Goal: Task Accomplishment & Management: Use online tool/utility

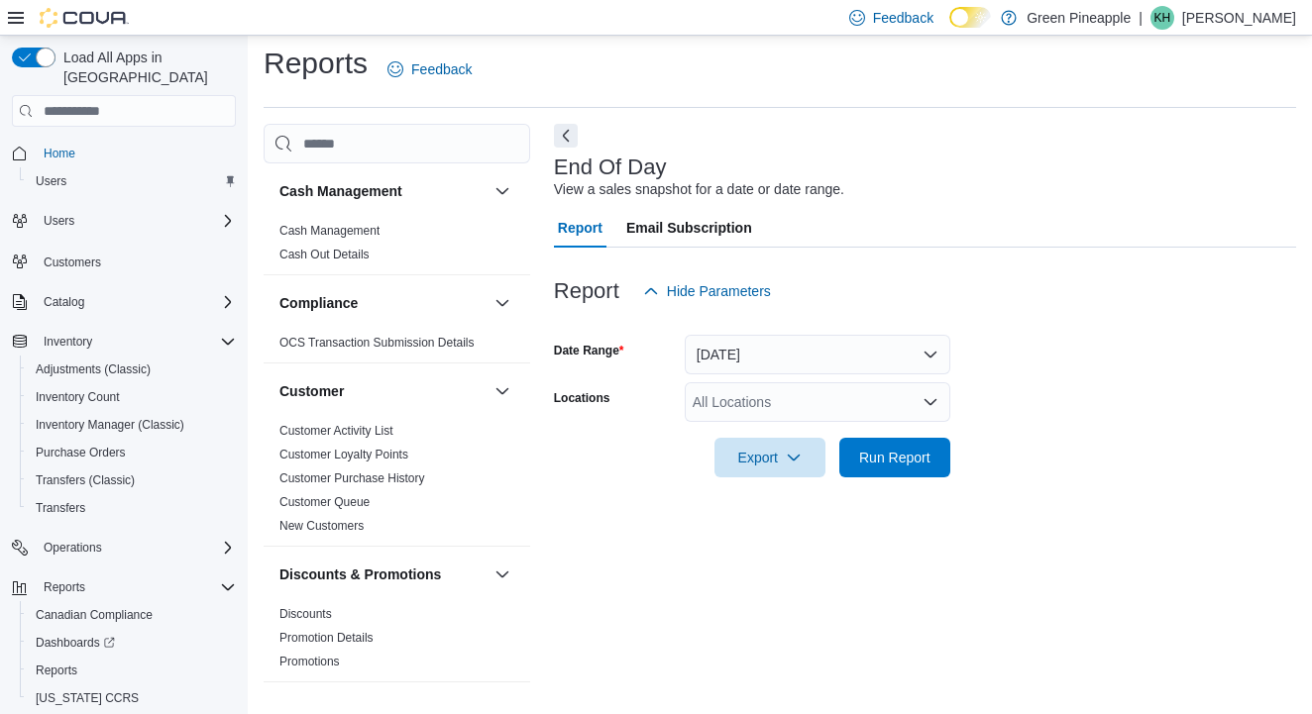
scroll to position [1175, 0]
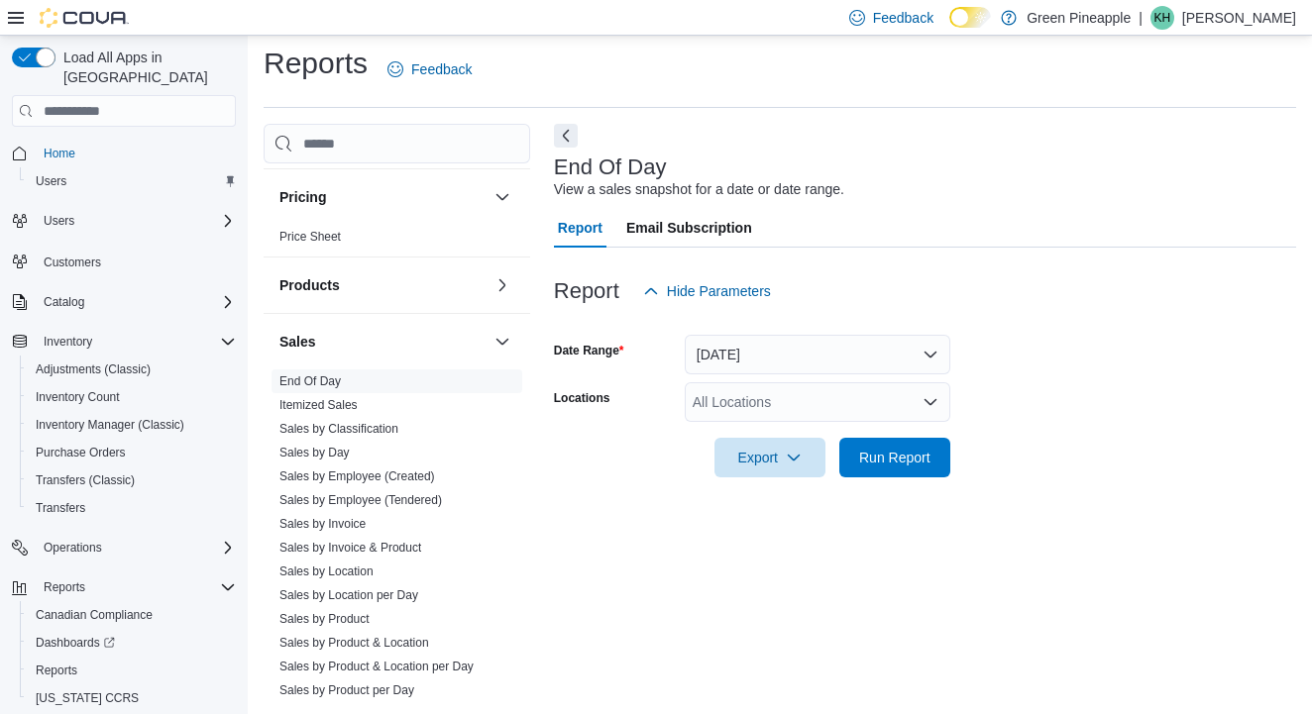
click at [932, 355] on button "[DATE]" at bounding box center [818, 355] width 266 height 40
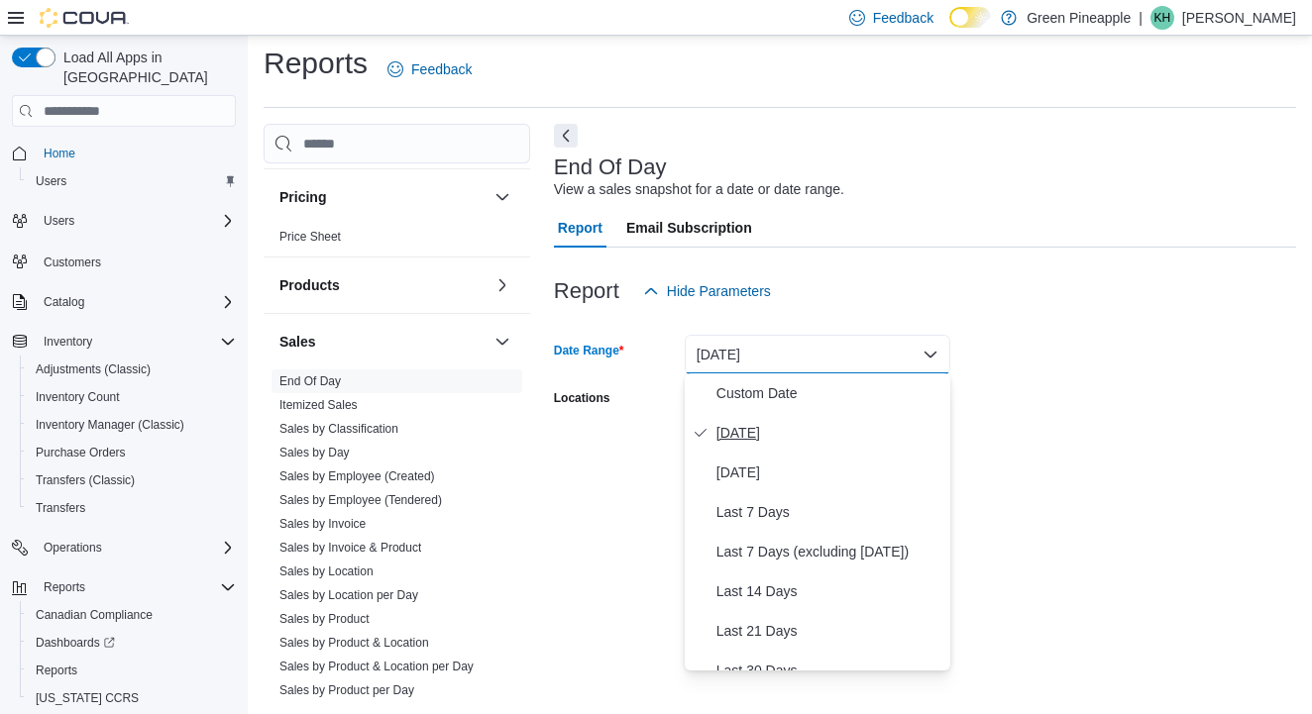
click at [758, 435] on span "[DATE]" at bounding box center [829, 433] width 226 height 24
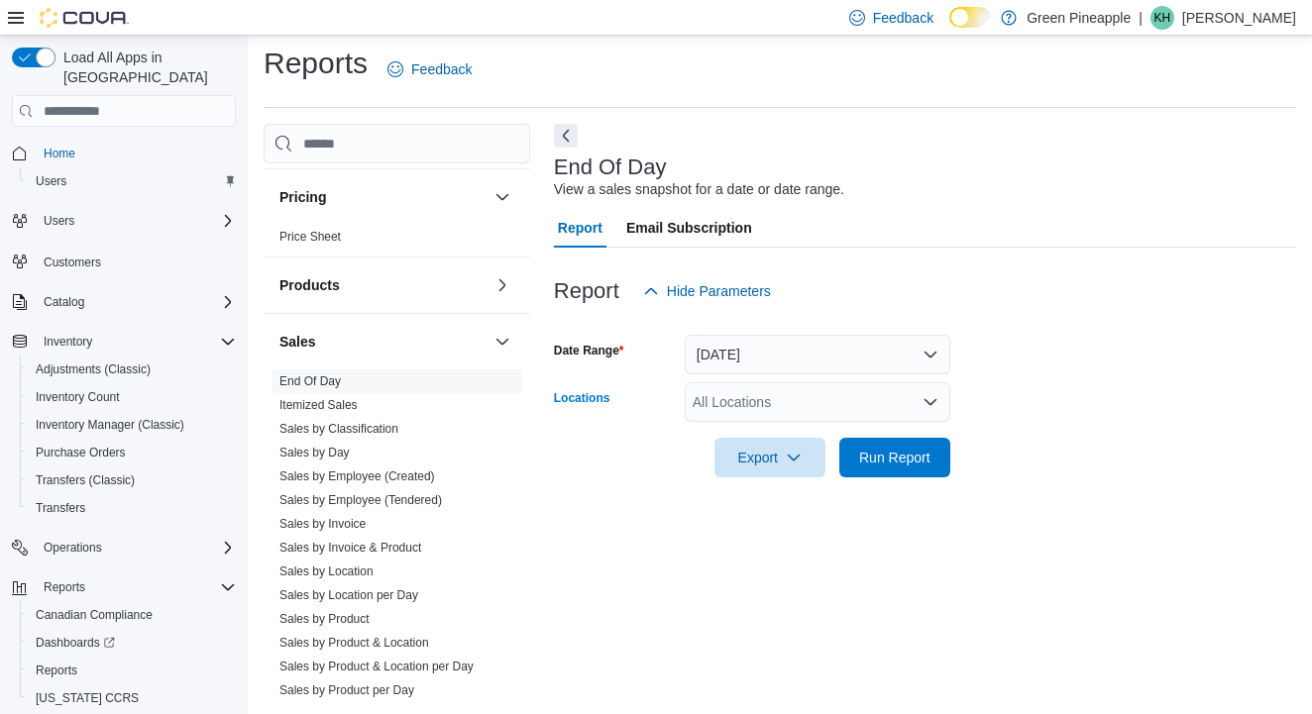
click at [818, 400] on div "All Locations" at bounding box center [818, 402] width 266 height 40
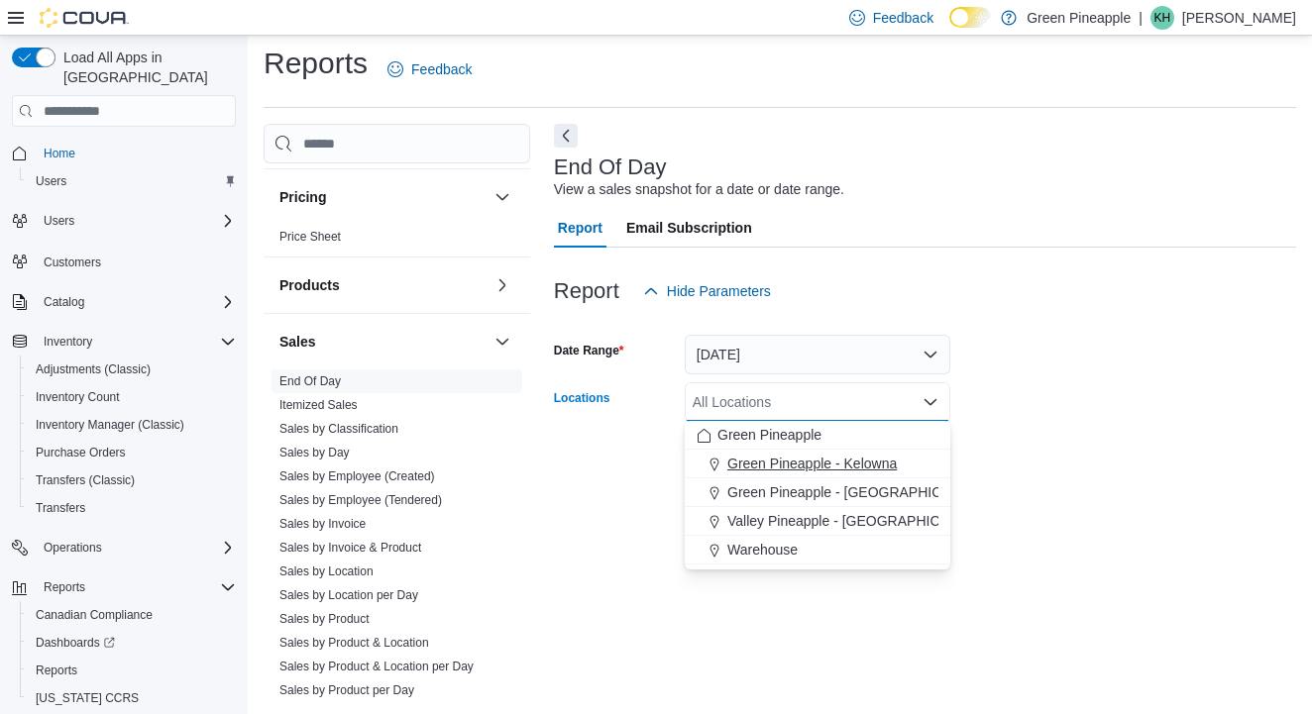
click at [817, 467] on span "Green Pineapple - Kelowna" at bounding box center [811, 464] width 169 height 20
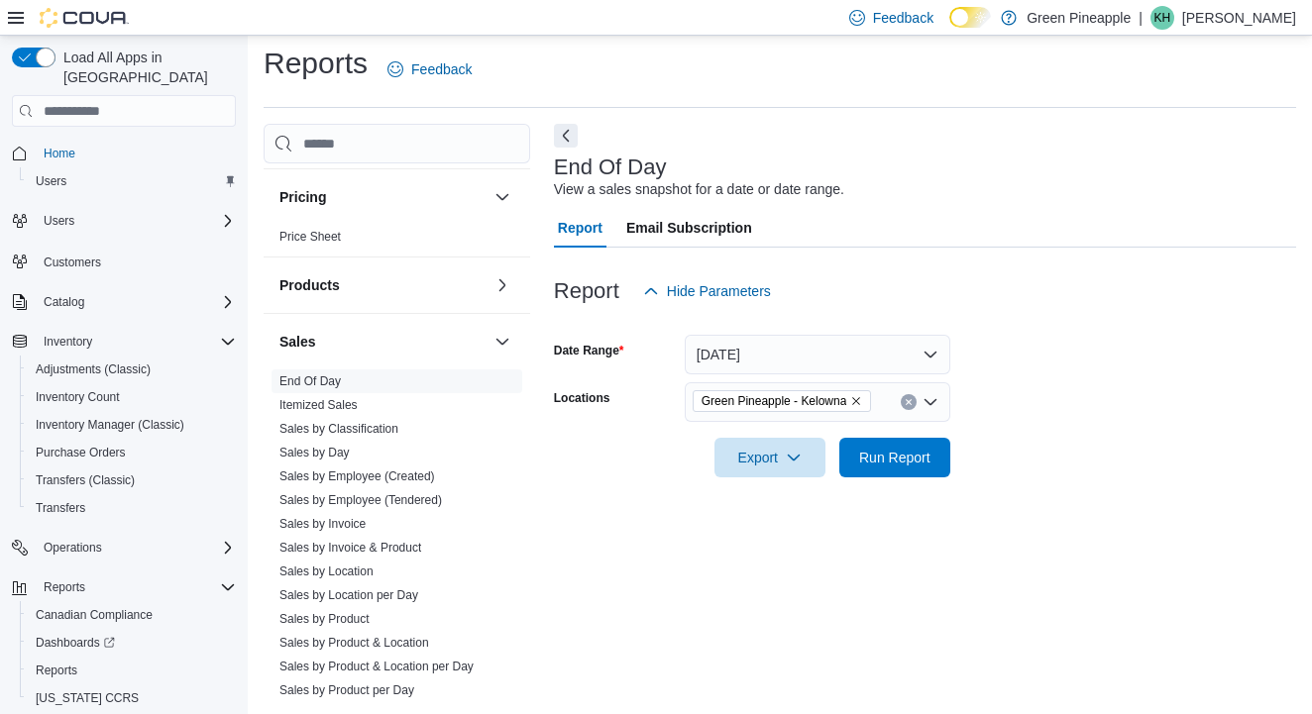
click at [978, 409] on form "Date Range [DATE] Locations [GEOGRAPHIC_DATA] - [GEOGRAPHIC_DATA] Export Run Re…" at bounding box center [925, 394] width 742 height 166
click at [917, 459] on span "Run Report" at bounding box center [894, 457] width 71 height 20
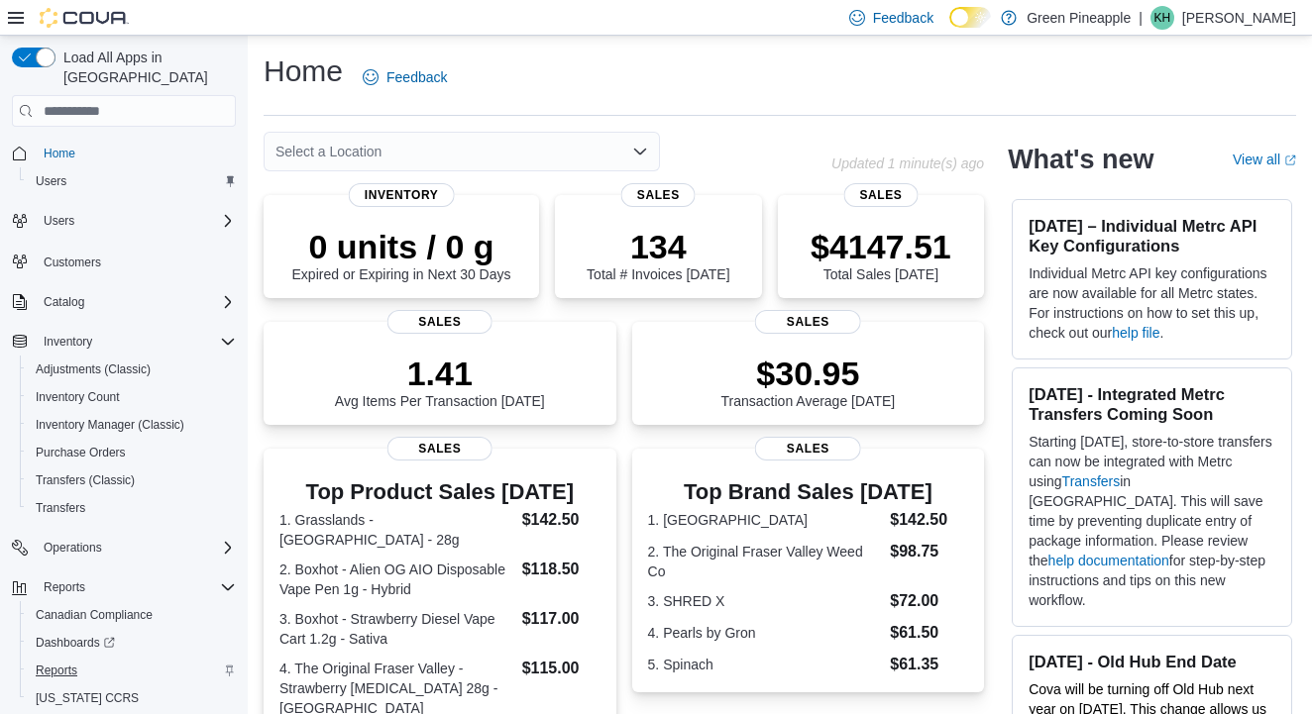
click at [71, 663] on span "Reports" at bounding box center [57, 671] width 42 height 16
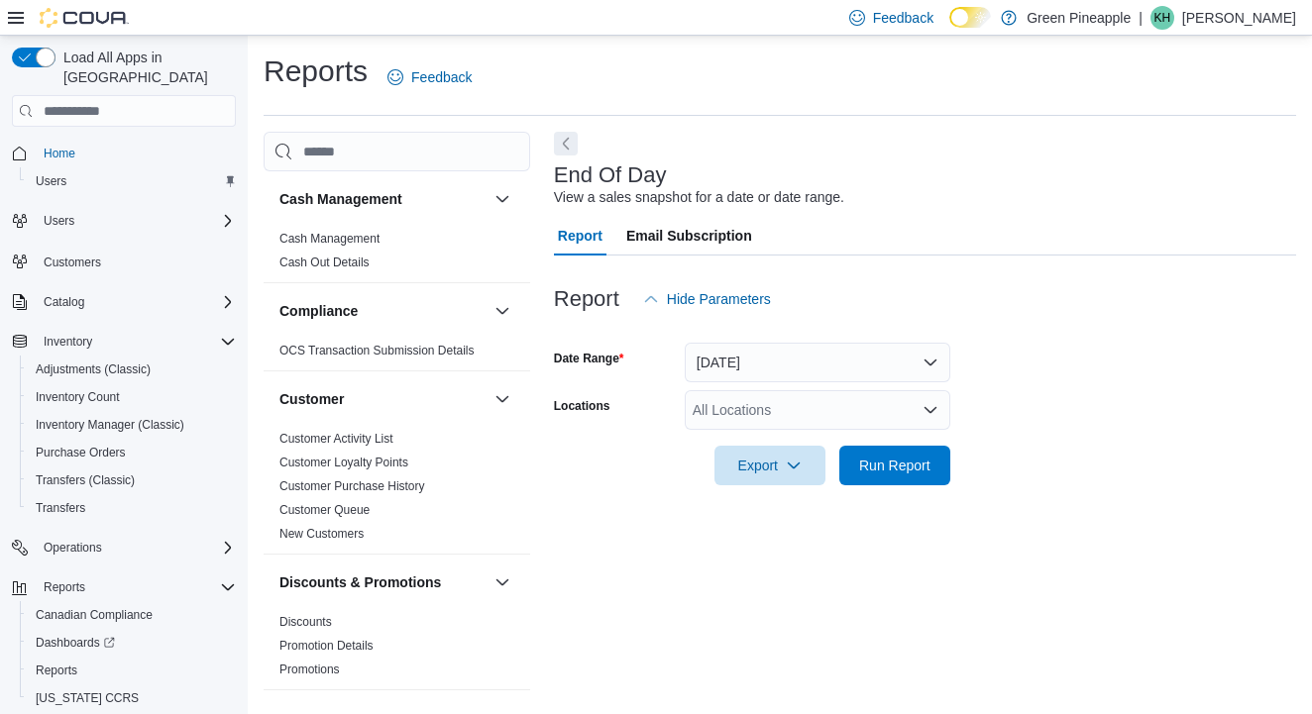
scroll to position [8, 0]
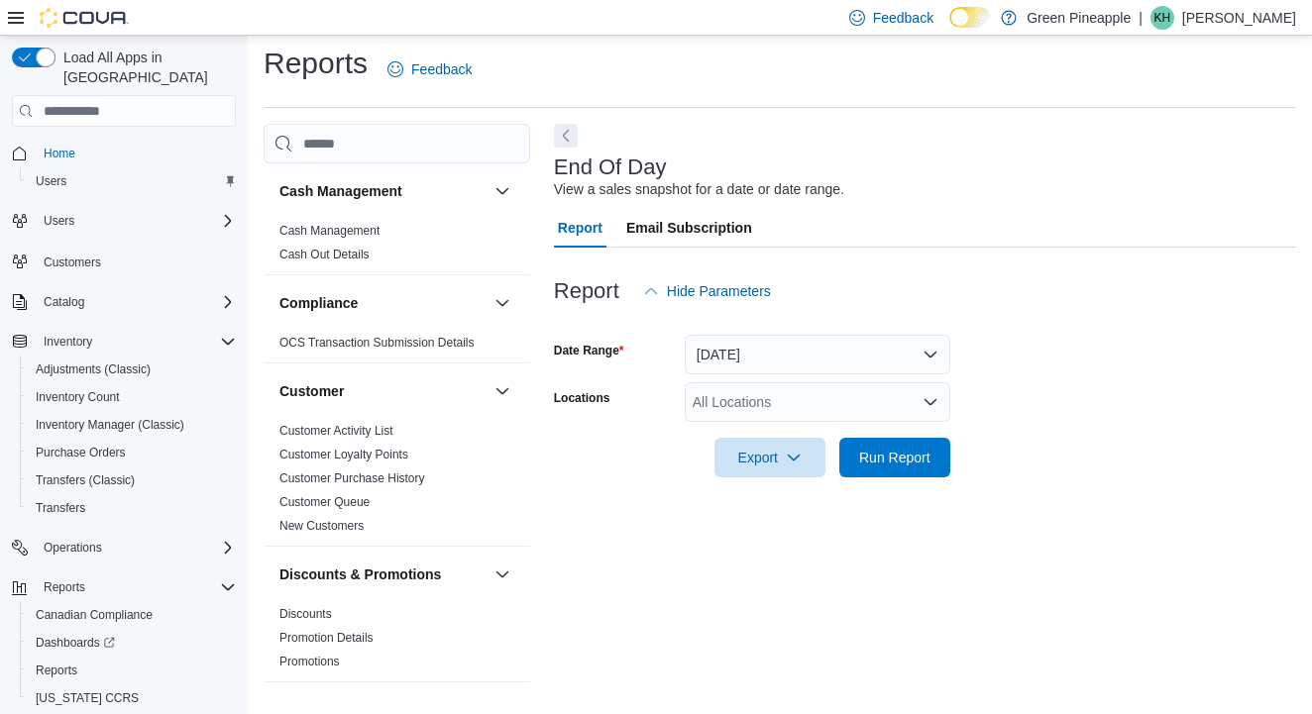
click at [935, 394] on icon "Open list of options" at bounding box center [930, 402] width 16 height 16
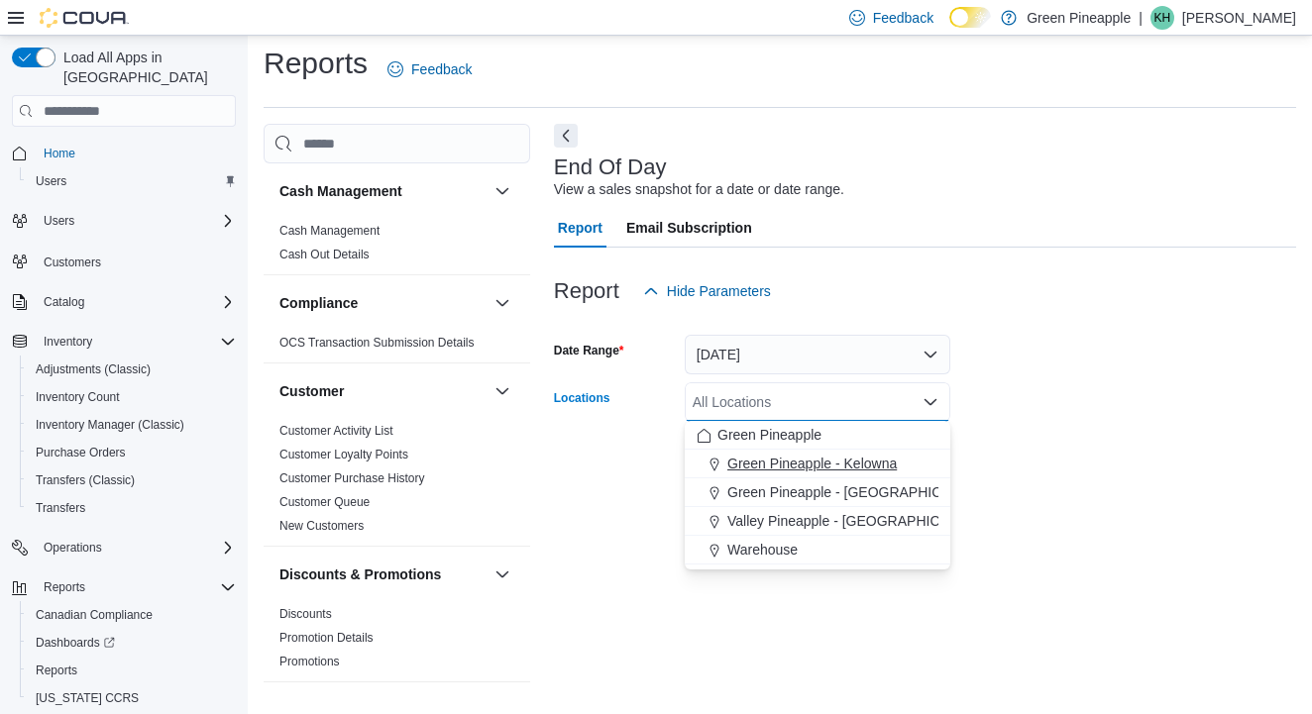
click at [865, 470] on span "Green Pineapple - Kelowna" at bounding box center [811, 464] width 169 height 20
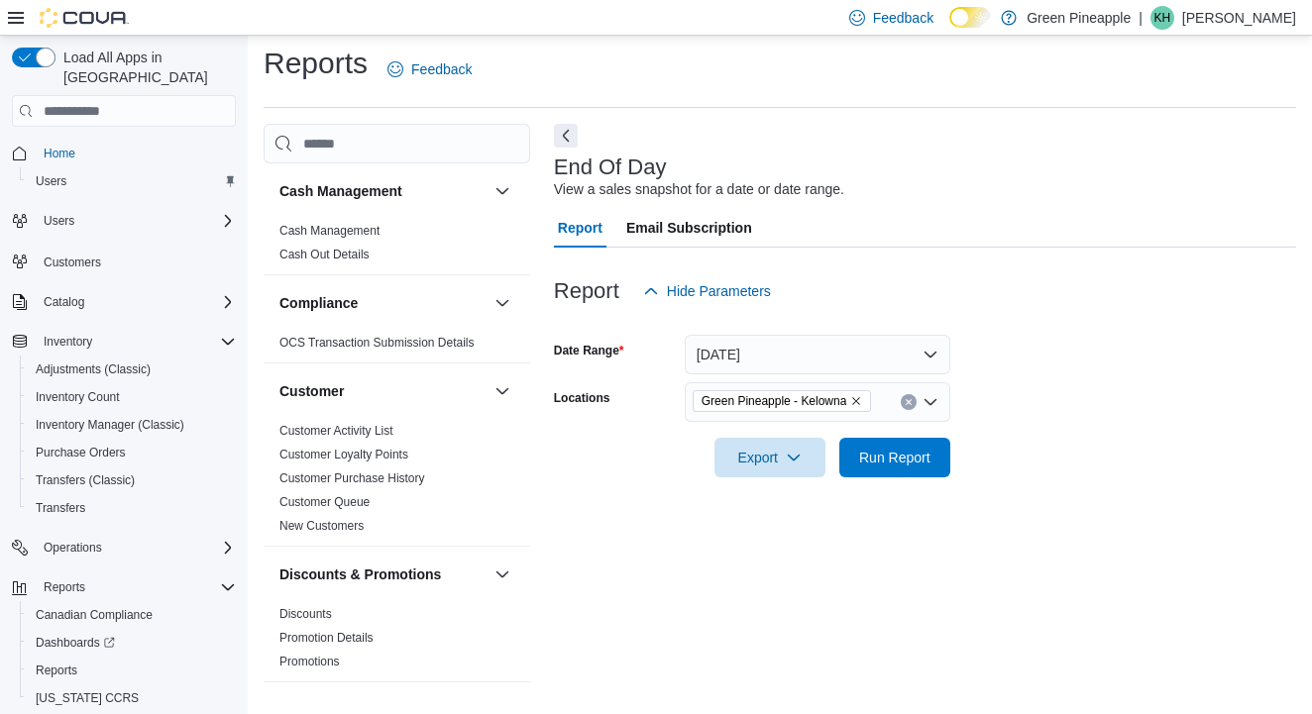
click at [1095, 381] on form "Date Range [DATE] Locations [GEOGRAPHIC_DATA] - [GEOGRAPHIC_DATA] Export Run Re…" at bounding box center [925, 394] width 742 height 166
click at [922, 453] on span "Run Report" at bounding box center [894, 457] width 71 height 20
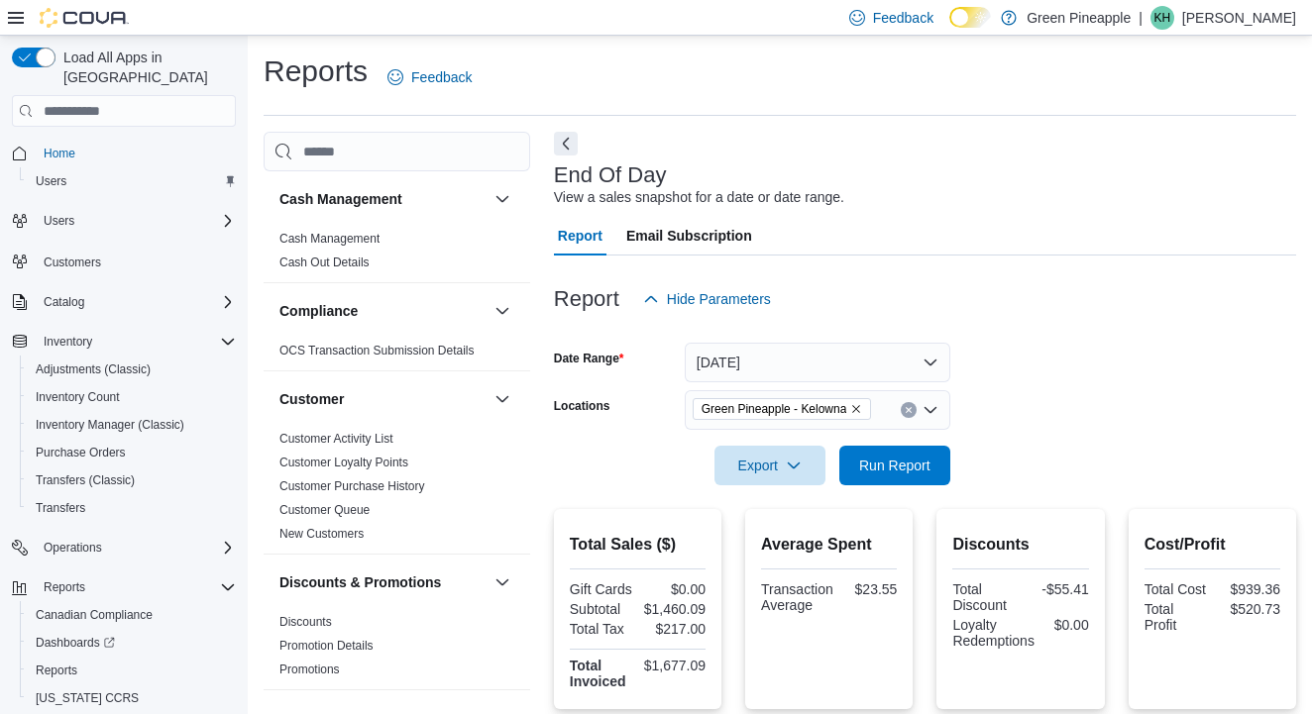
click at [862, 406] on icon "Remove Green Pineapple - Kelowna from selection in this group" at bounding box center [856, 409] width 12 height 12
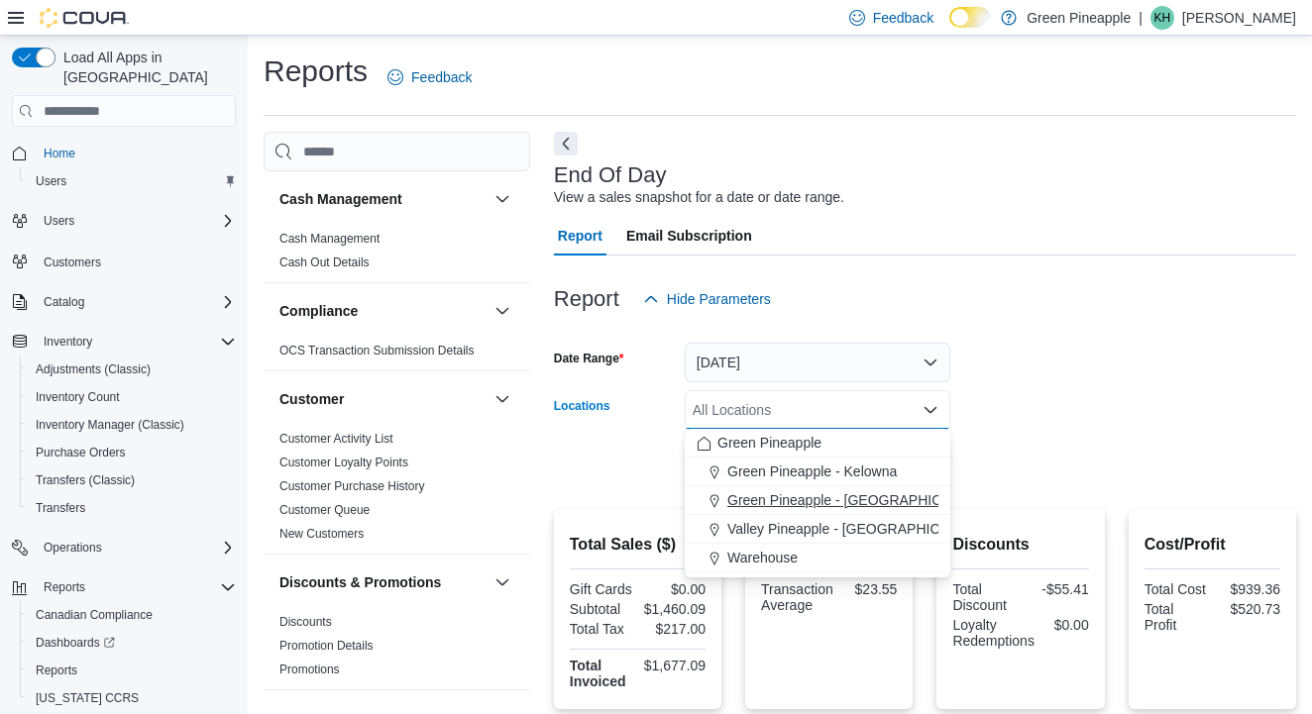
click at [846, 495] on span "Green Pineapple - [GEOGRAPHIC_DATA]" at bounding box center [857, 500] width 261 height 20
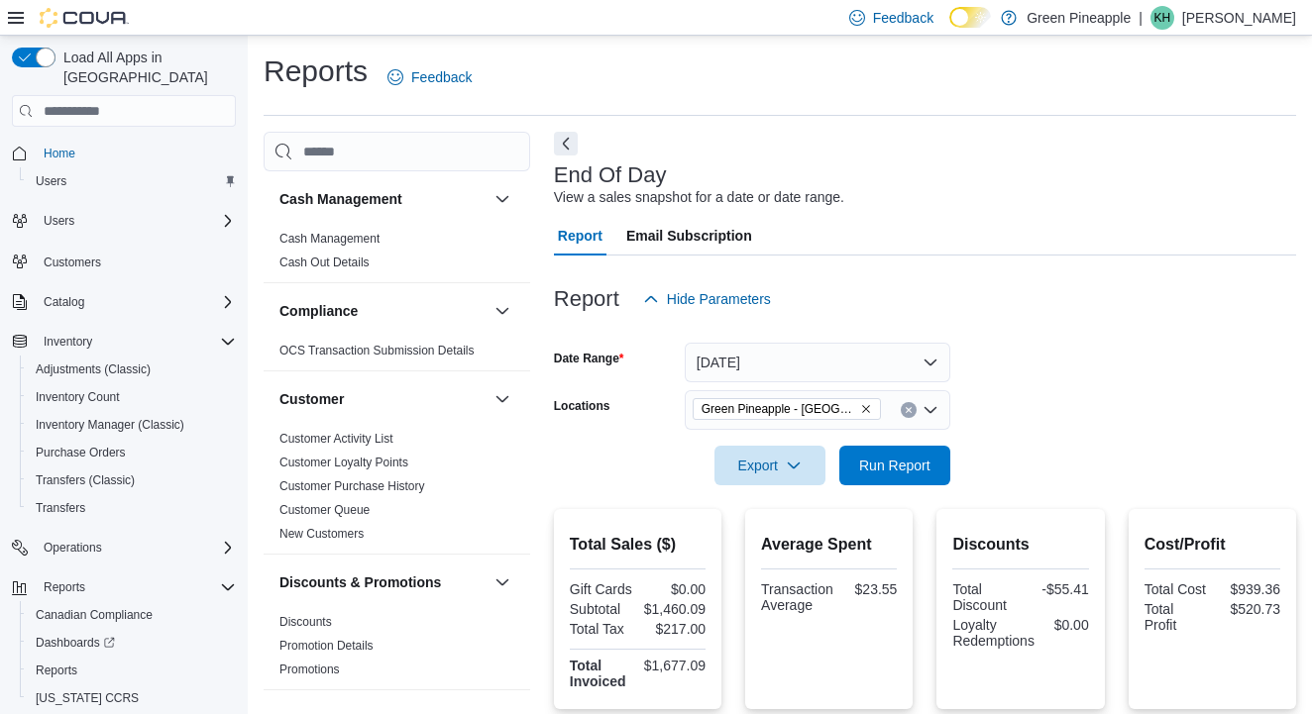
click at [1025, 396] on form "Date Range Today Locations Green Pineapple - Warfield Export Run Report" at bounding box center [925, 402] width 742 height 166
click at [914, 452] on span "Run Report" at bounding box center [894, 465] width 87 height 40
click at [866, 405] on icon "Remove Green Pineapple - Warfield from selection in this group" at bounding box center [866, 409] width 12 height 12
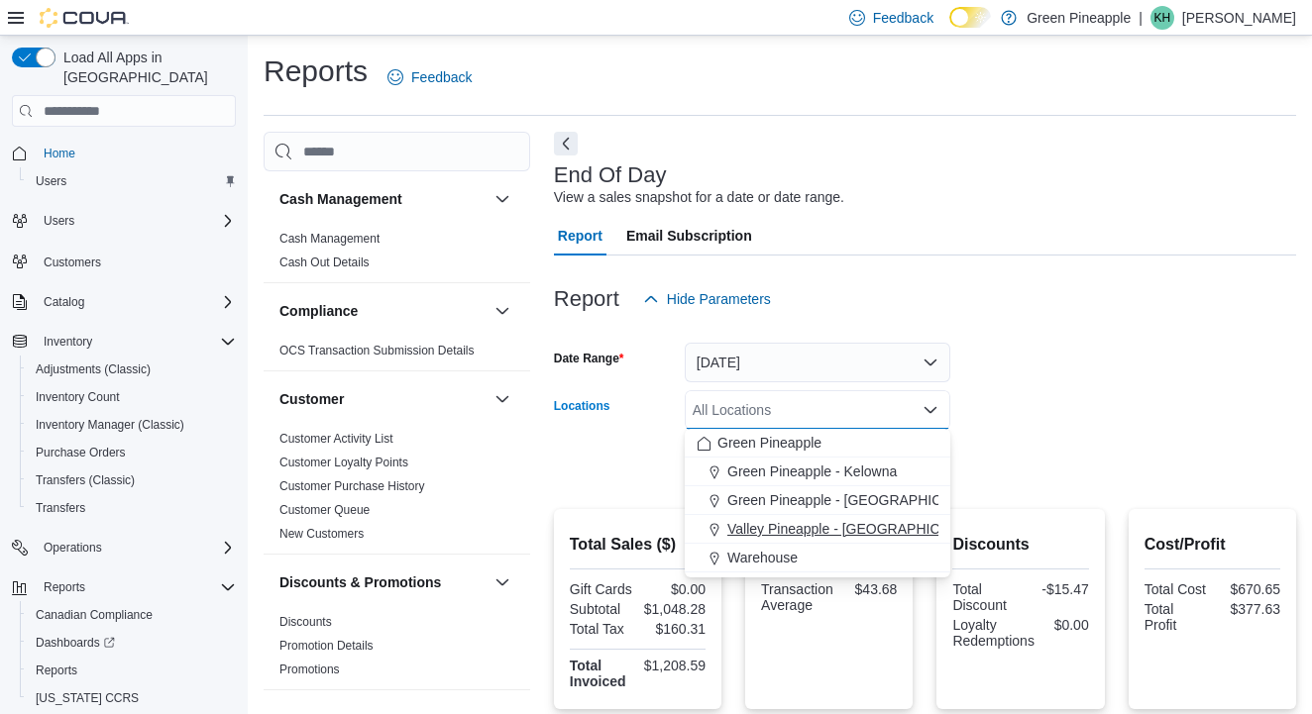
click at [867, 530] on span "Valley Pineapple - [GEOGRAPHIC_DATA]" at bounding box center [856, 529] width 259 height 20
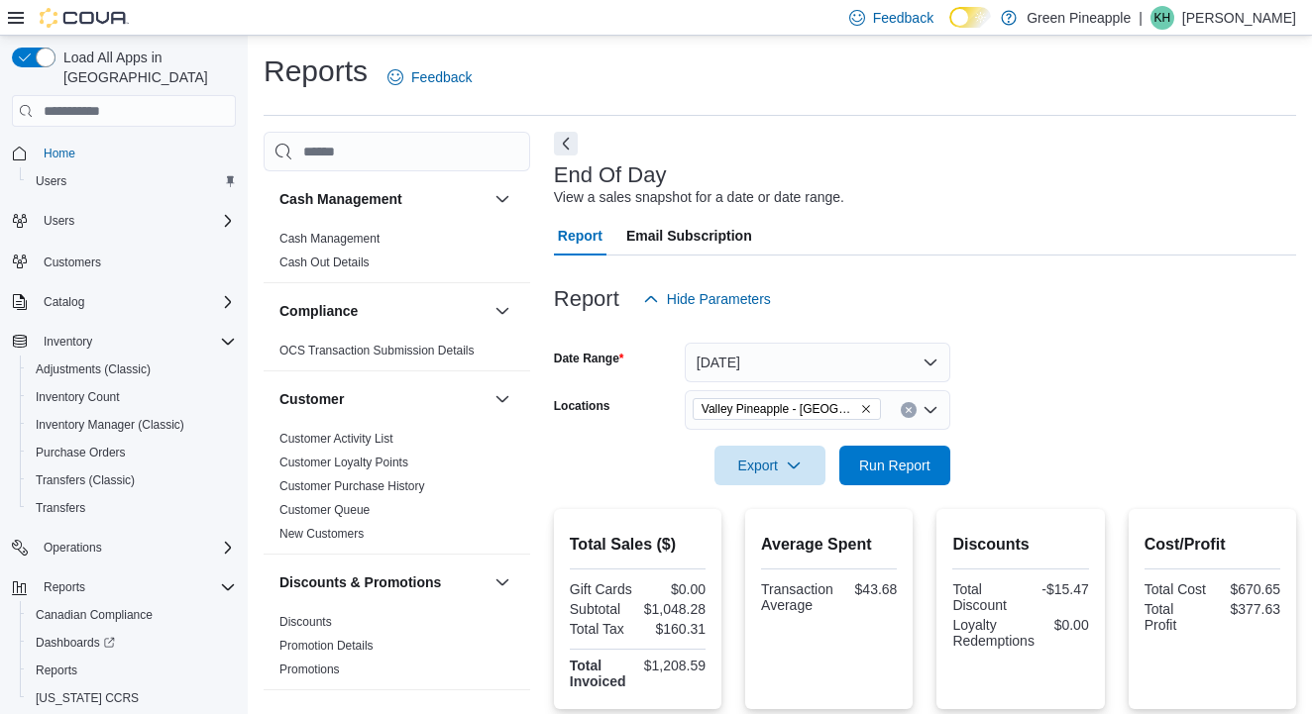
click at [1034, 422] on form "Date Range Today Locations Valley Pineapple - Fruitvale Export Run Report" at bounding box center [925, 402] width 742 height 166
click at [903, 464] on span "Run Report" at bounding box center [894, 465] width 71 height 20
click at [885, 453] on span "Run Report" at bounding box center [894, 465] width 87 height 40
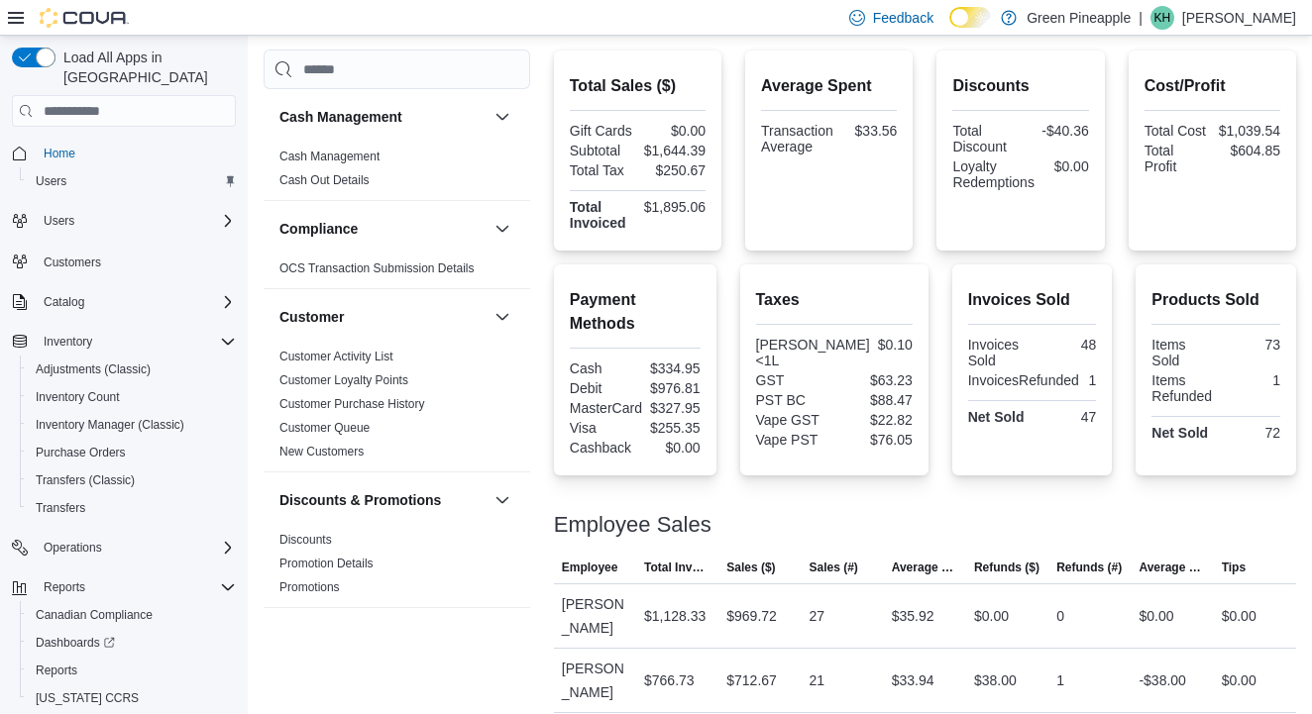
scroll to position [458, 0]
